Goal: Find contact information: Find contact information

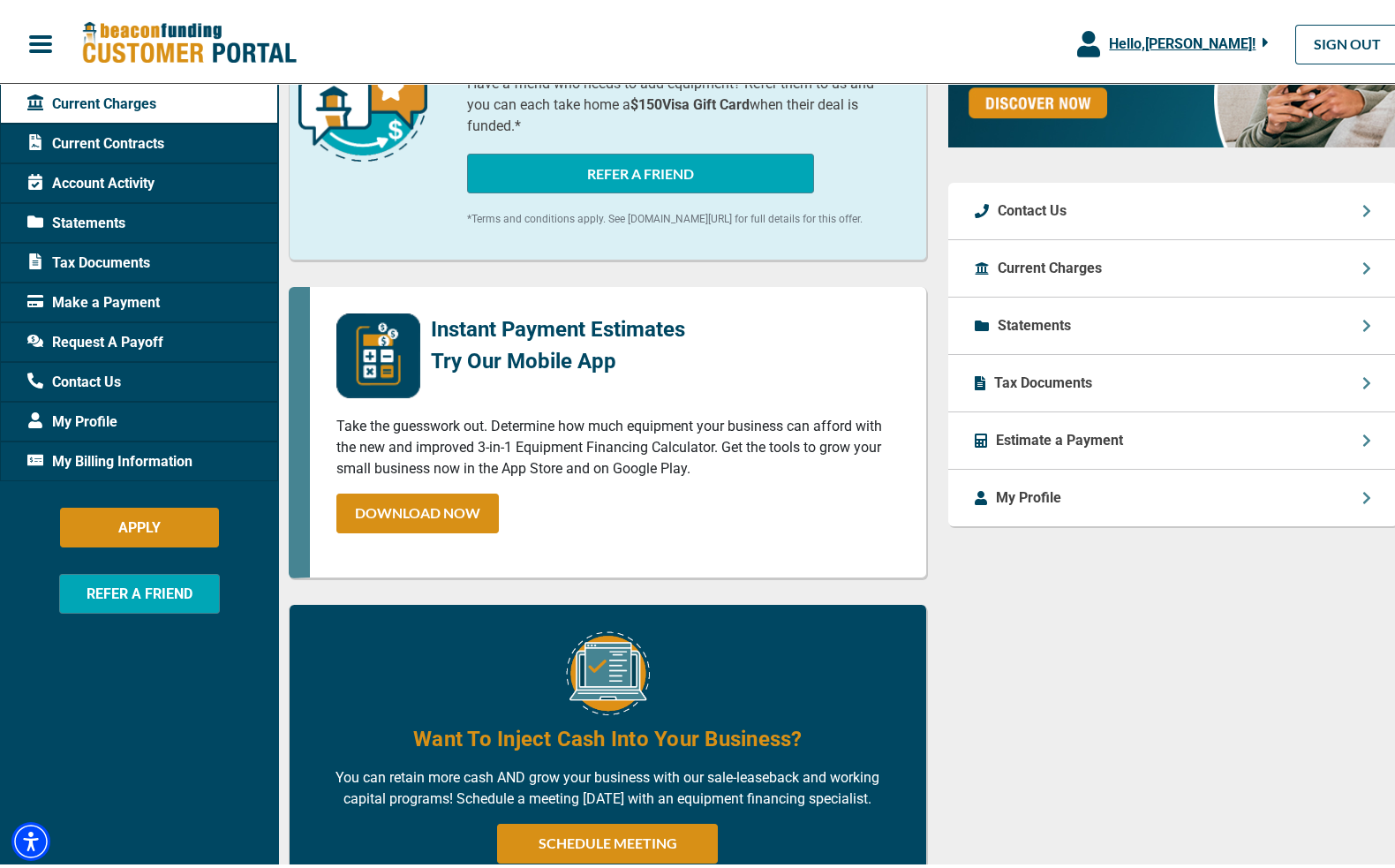
scroll to position [417, 0]
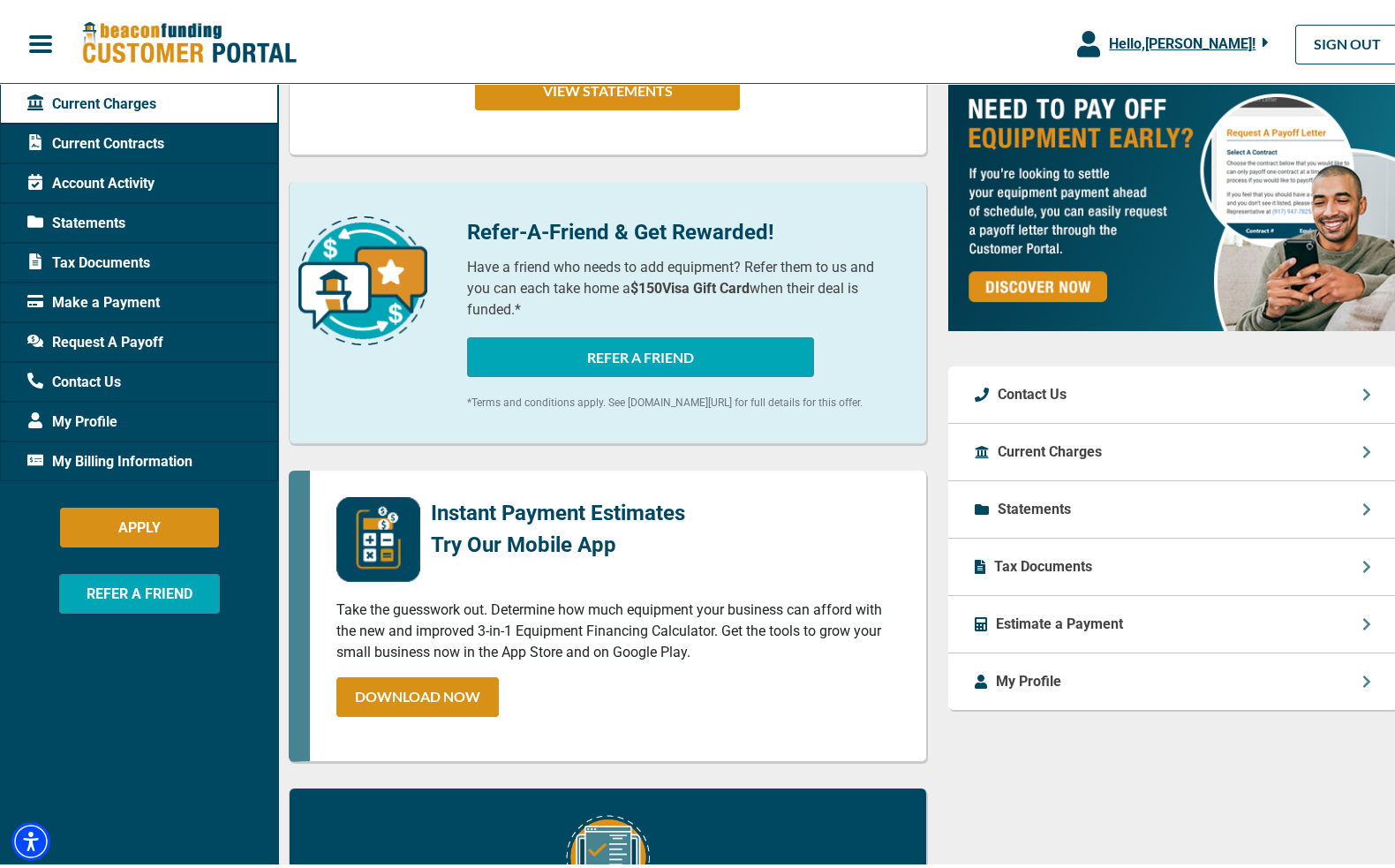
click at [1039, 379] on p "Contact Us" at bounding box center [1031, 390] width 69 height 21
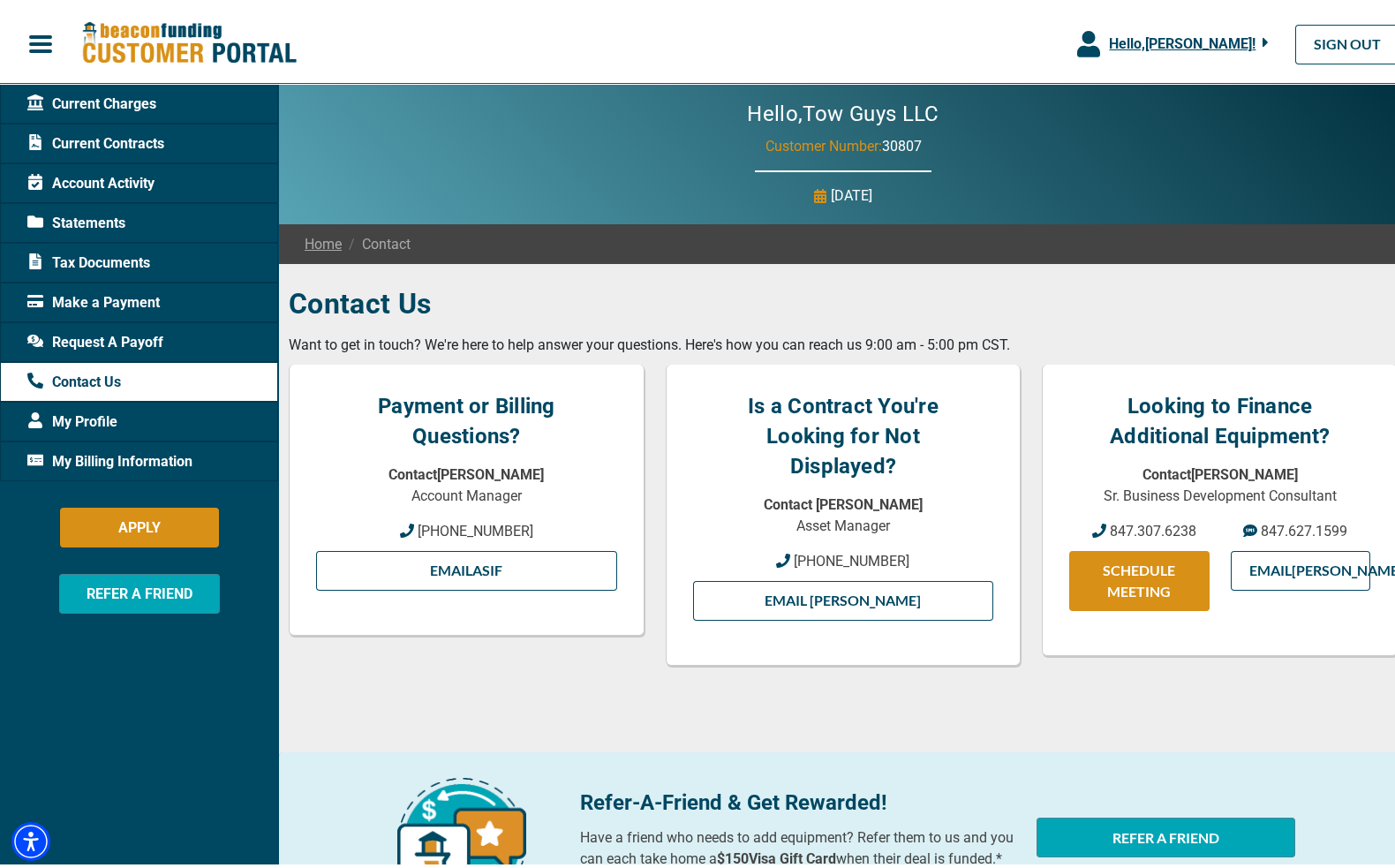
click at [137, 174] on span "Account Activity" at bounding box center [91, 179] width 127 height 21
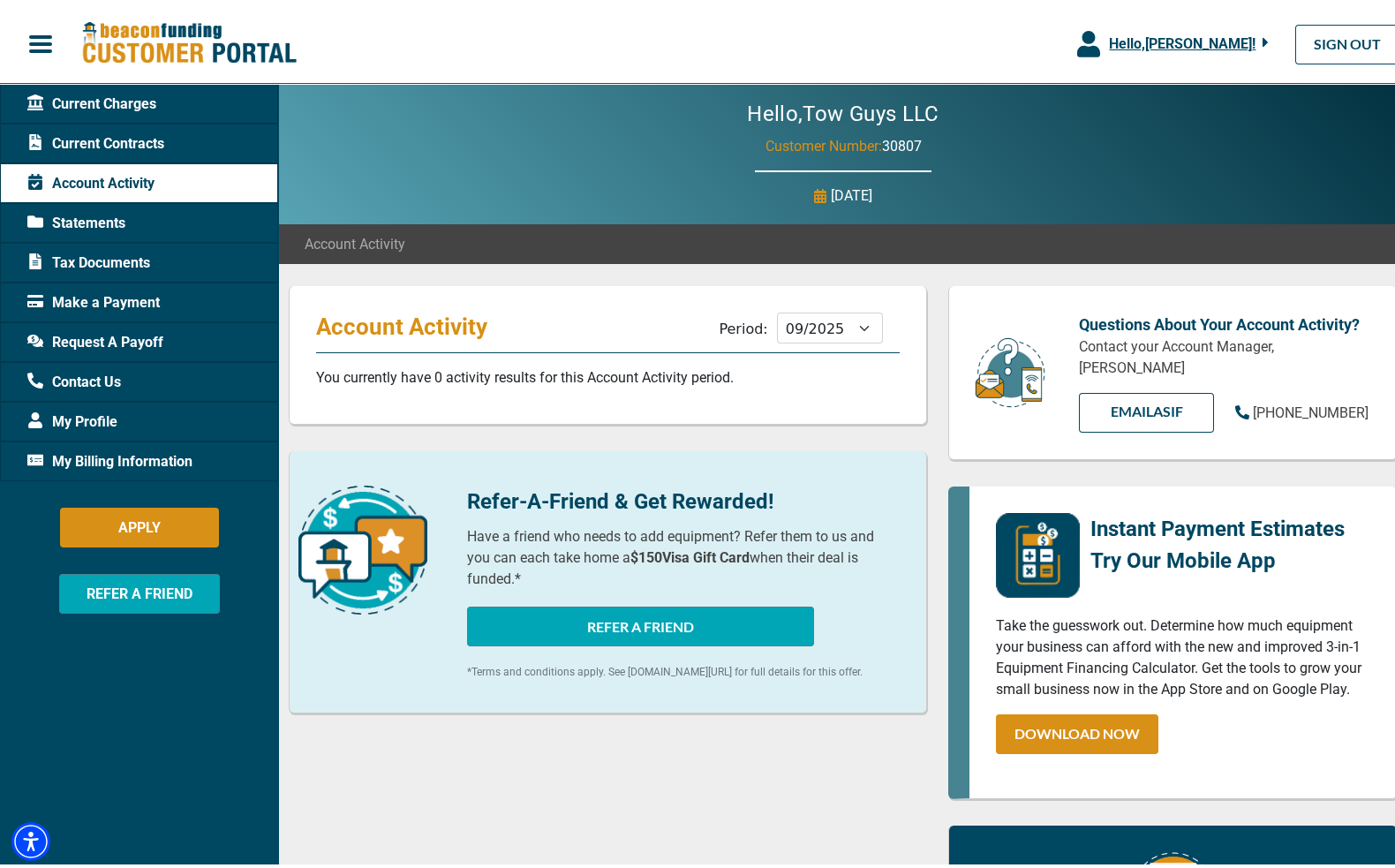
click at [168, 145] on div "Current Contracts" at bounding box center [139, 139] width 278 height 40
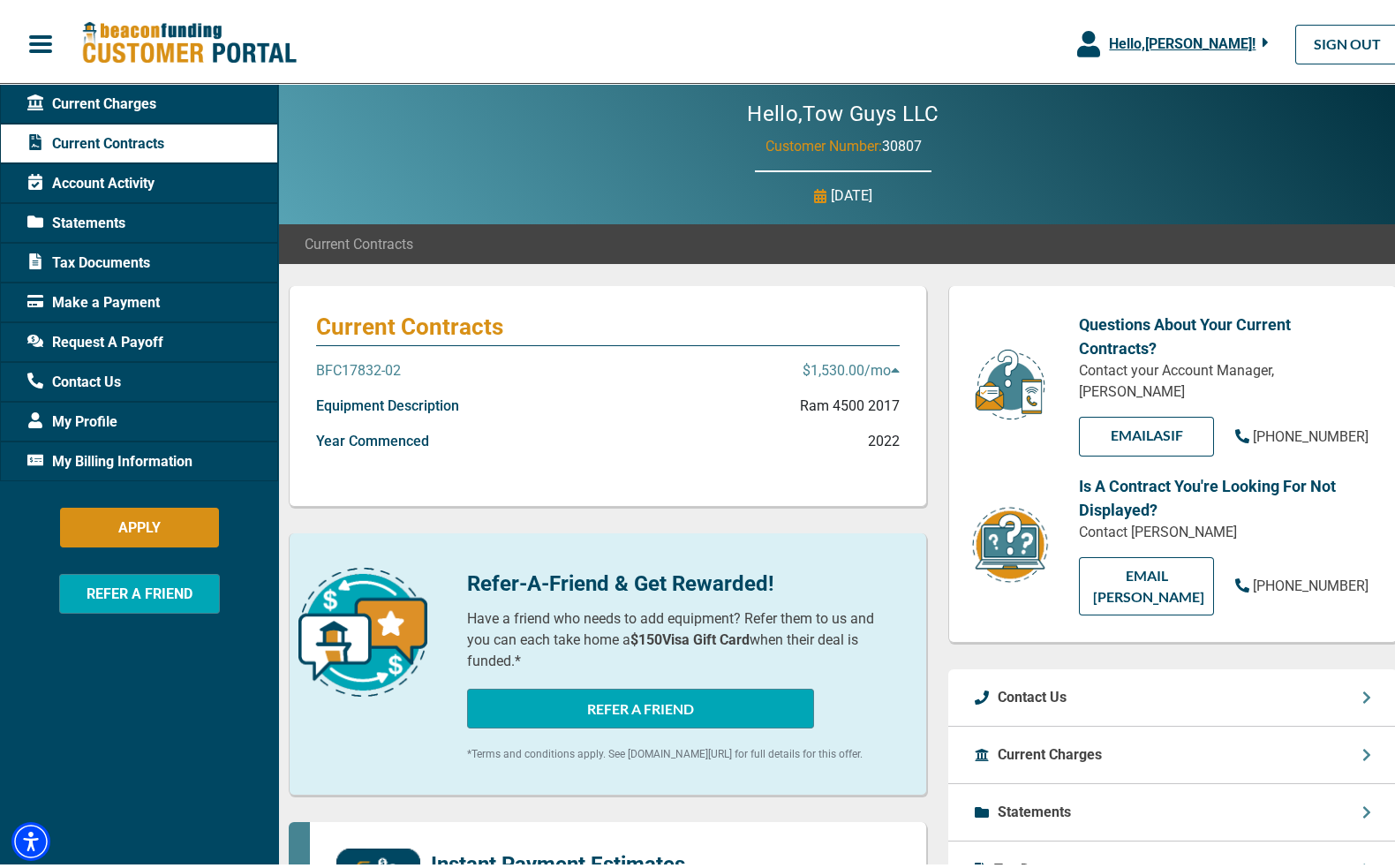
click at [463, 37] on div "Hello, Antonio Hurtado ! Antonio Hurtado Tow Guys LLC Manage Profile SWITCH ACC…" at bounding box center [703, 39] width 1407 height 65
click at [117, 727] on div "Current Charges Current Contracts Account Activity Statements Tax Documents Mak…" at bounding box center [139, 513] width 278 height 868
click at [149, 458] on span "My Billing Information" at bounding box center [109, 458] width 165 height 21
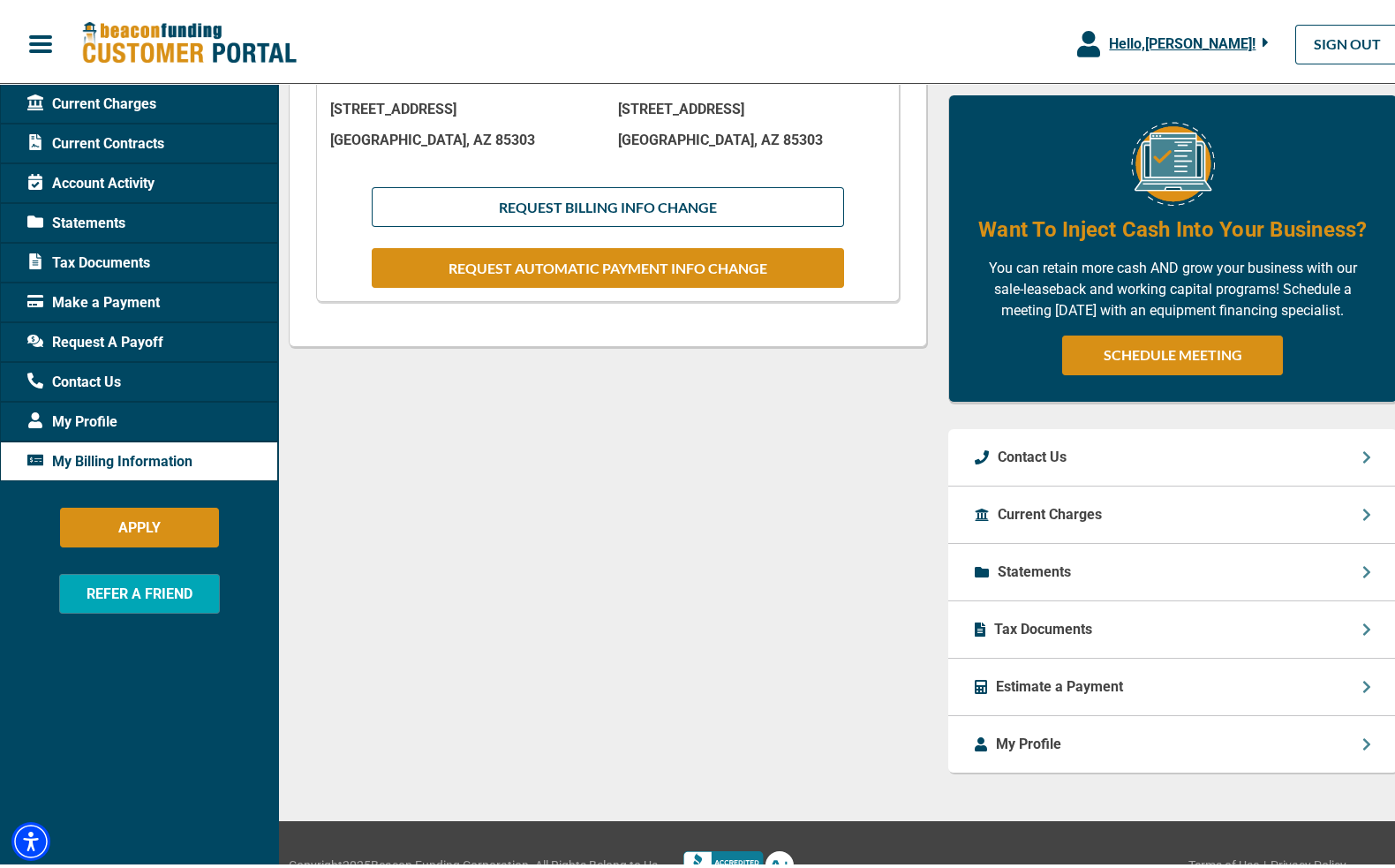
scroll to position [595, 0]
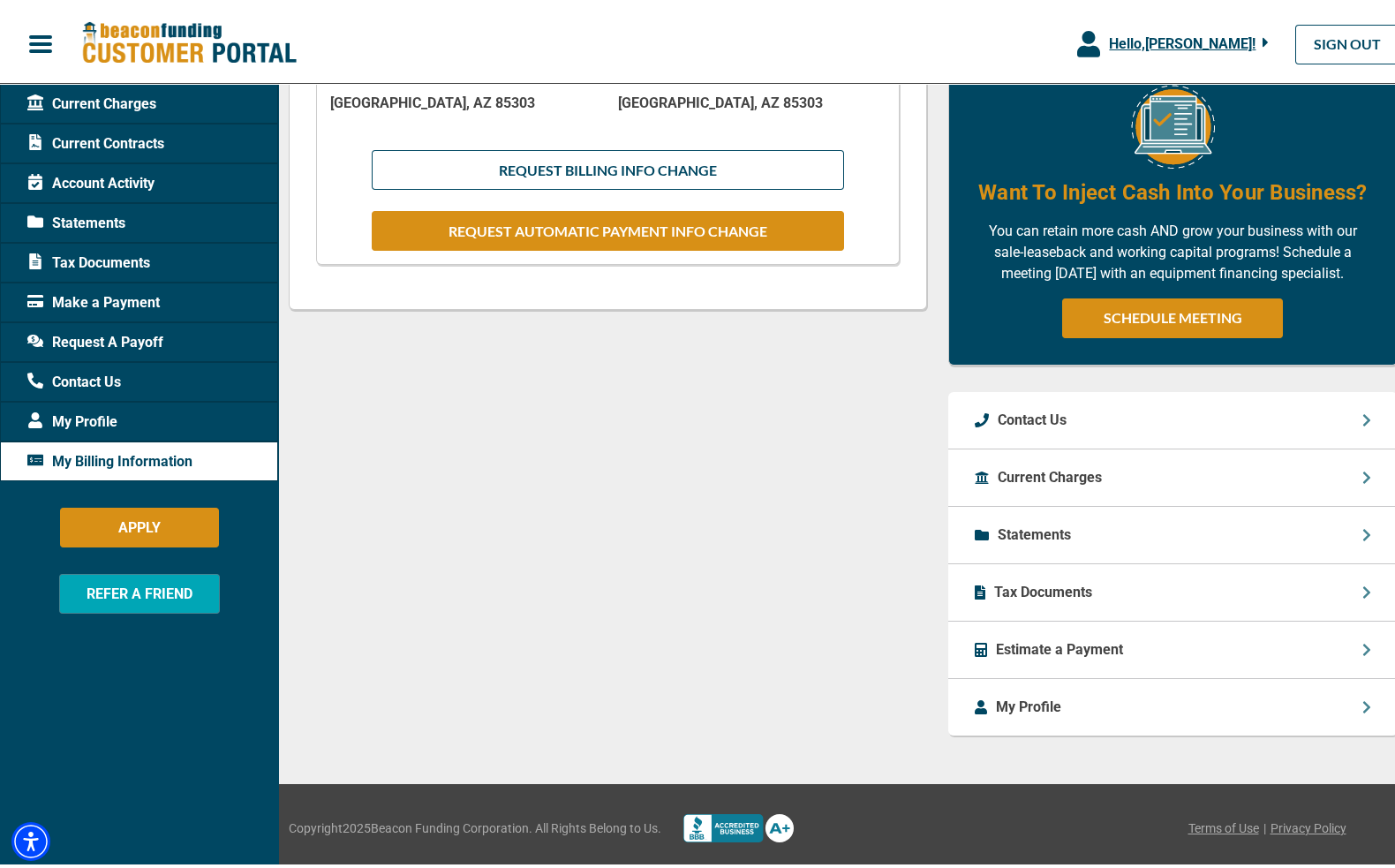
click at [1002, 698] on p "My Profile" at bounding box center [1027, 702] width 65 height 21
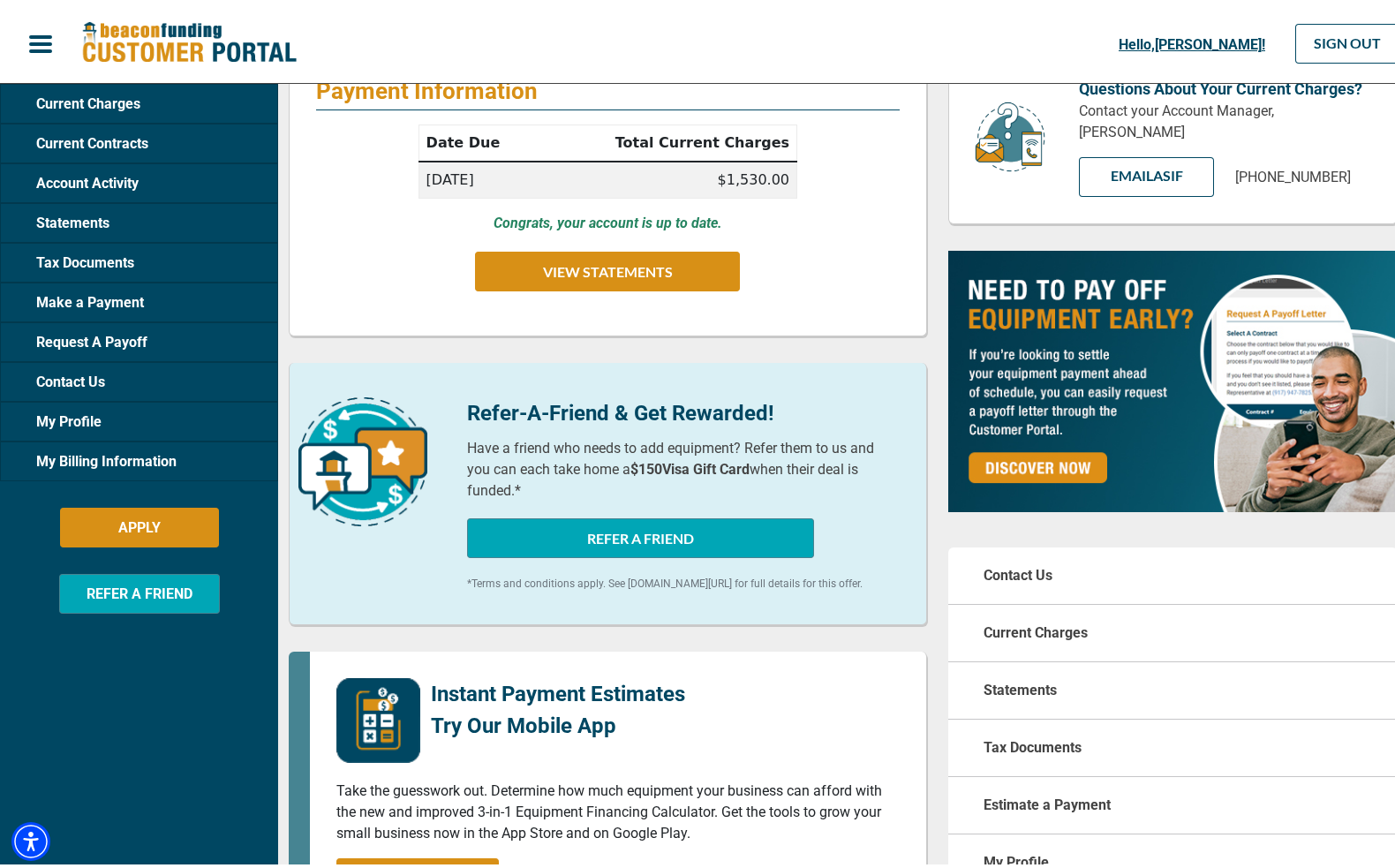
scroll to position [264, 0]
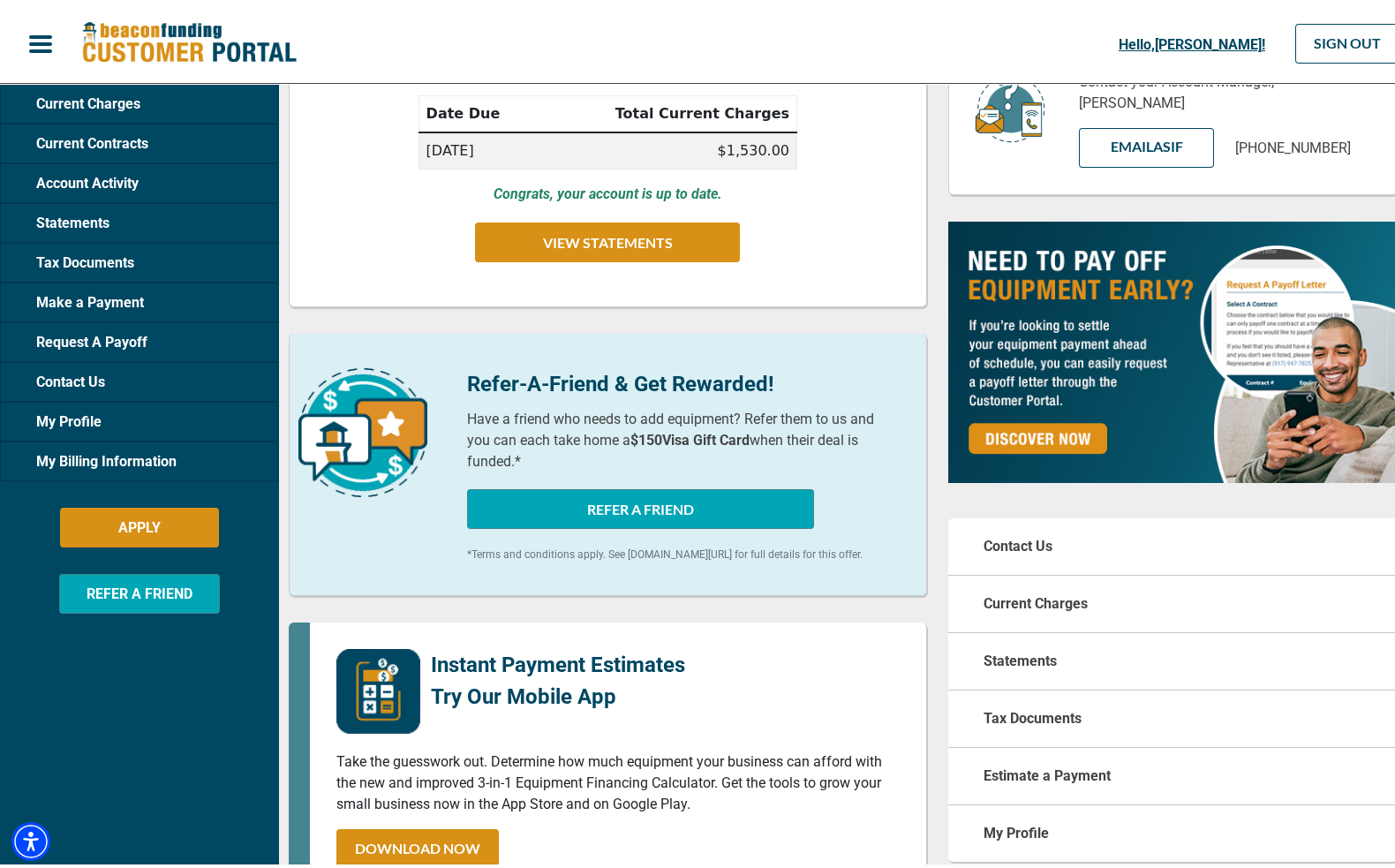
click at [1003, 531] on p "Contact Us" at bounding box center [1017, 542] width 69 height 21
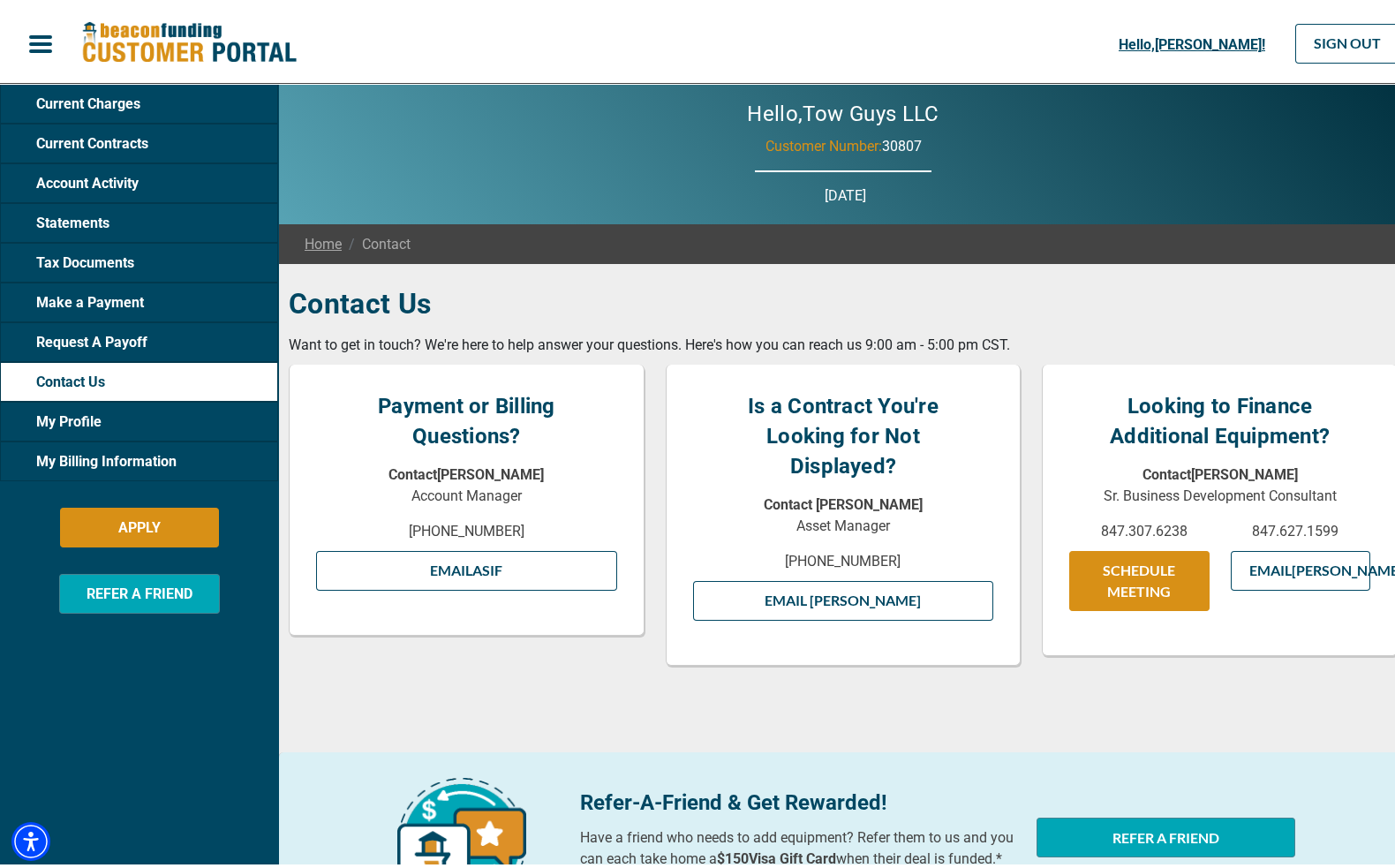
click at [377, 239] on span "Contact" at bounding box center [376, 240] width 69 height 21
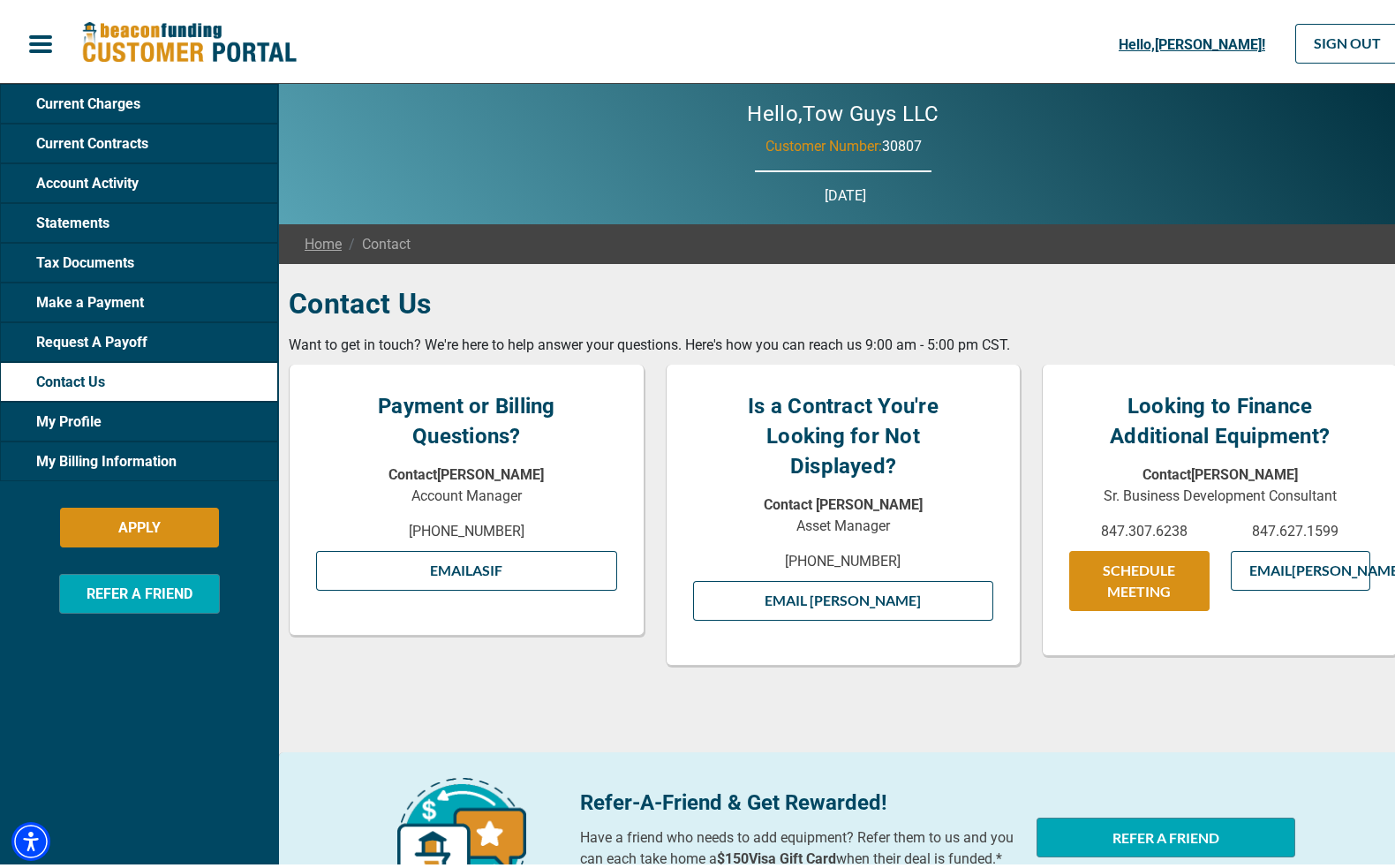
click at [41, 40] on span "button" at bounding box center [41, 40] width 27 height 27
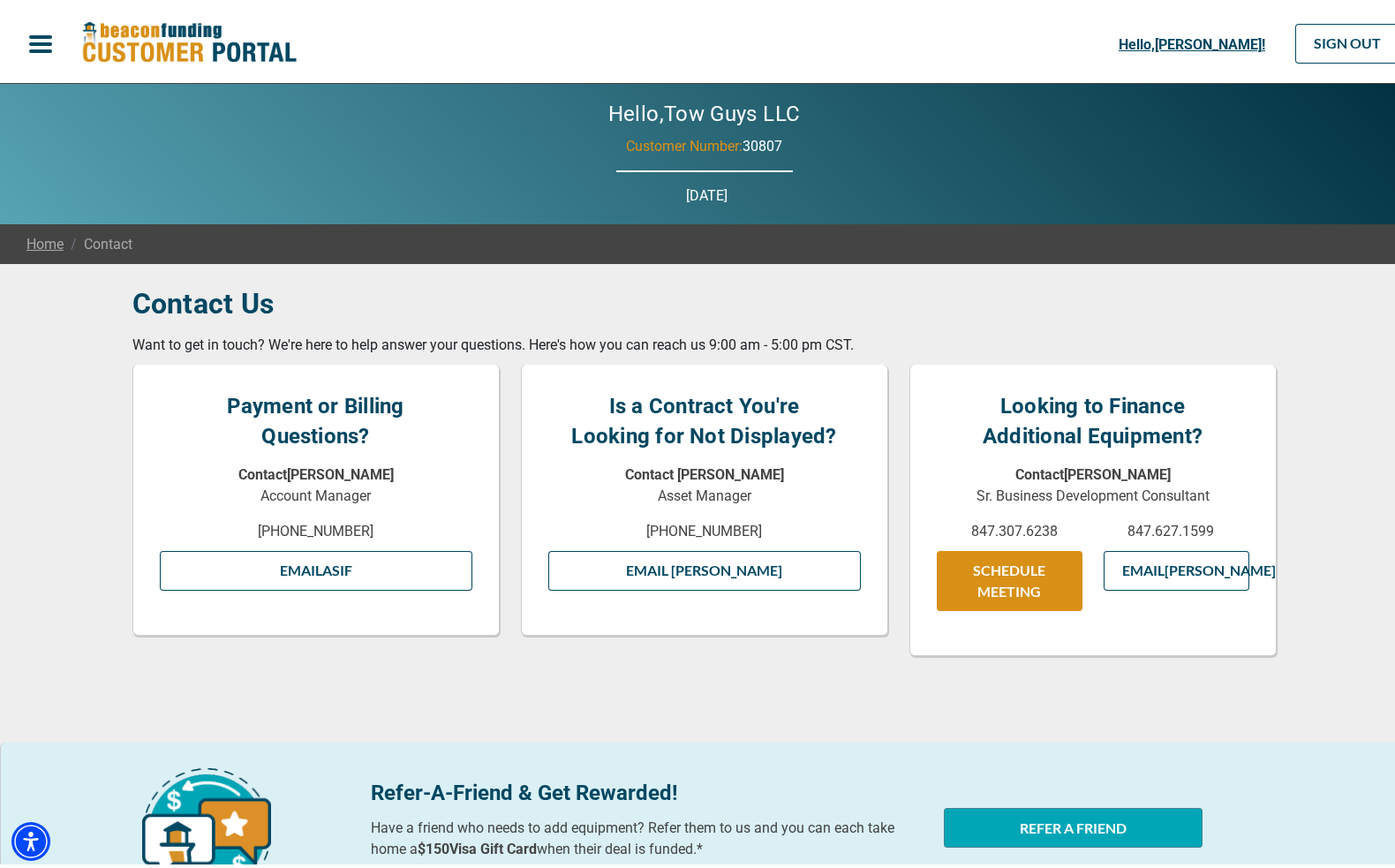
click at [41, 40] on span "button" at bounding box center [41, 40] width 27 height 27
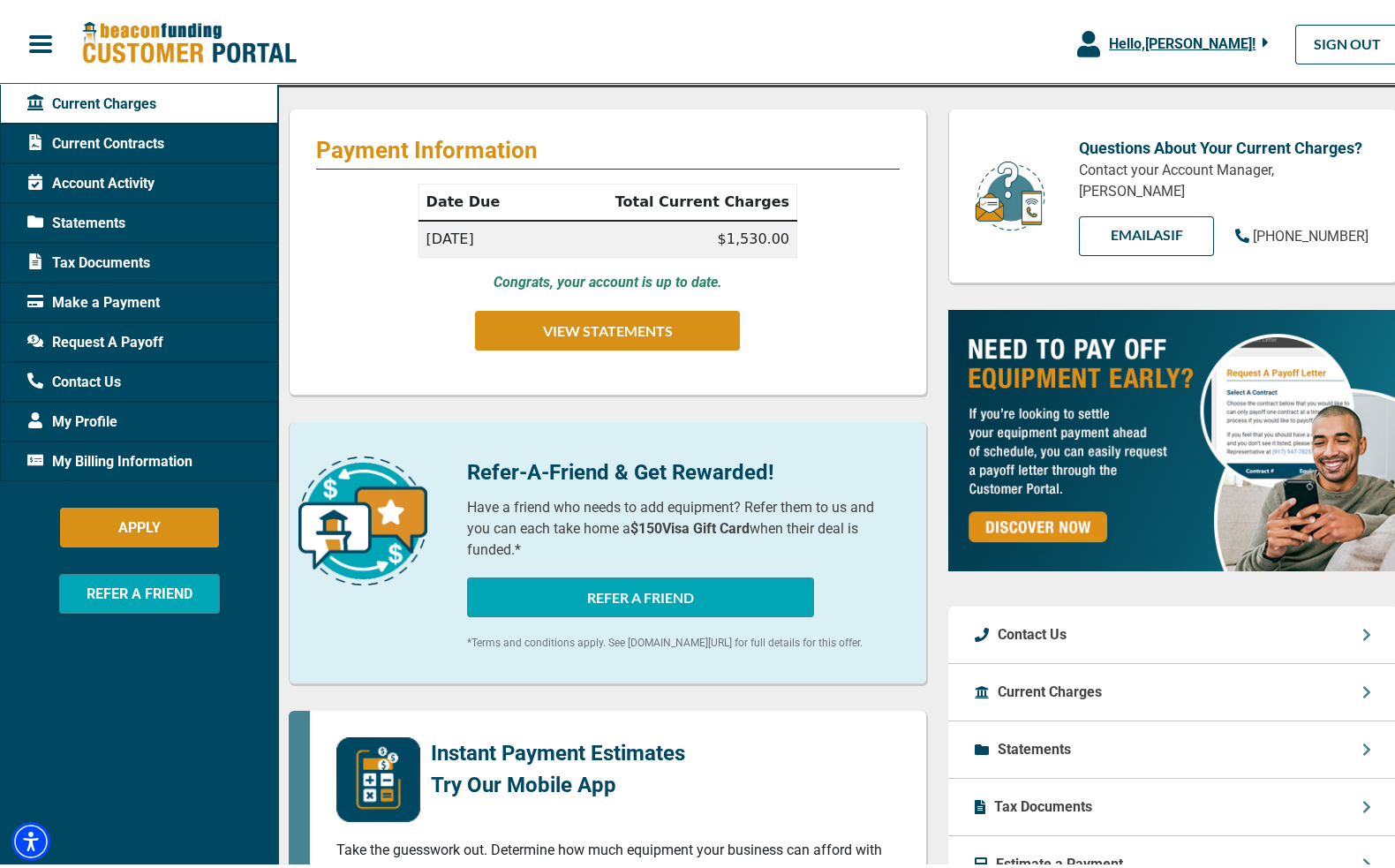
click at [1065, 612] on div "Contact Us" at bounding box center [1172, 630] width 450 height 57
